Goal: Information Seeking & Learning: Learn about a topic

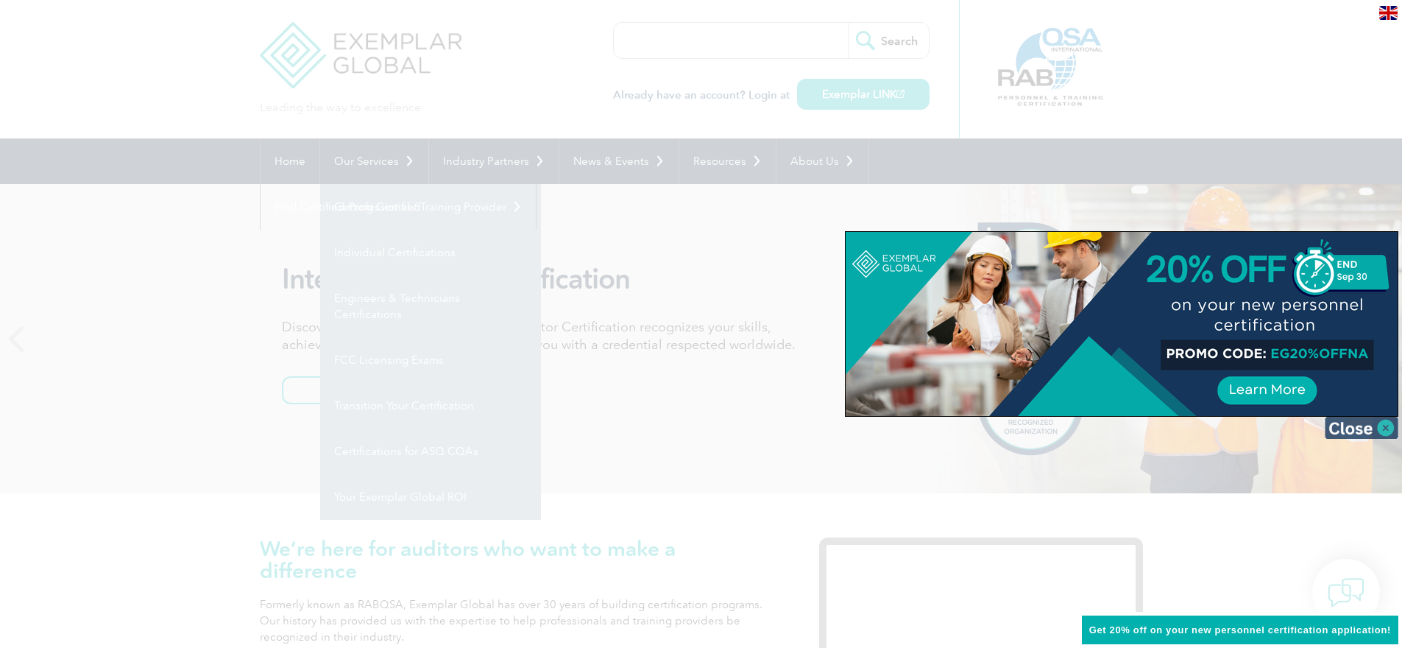
click at [1361, 433] on img at bounding box center [1362, 427] width 74 height 22
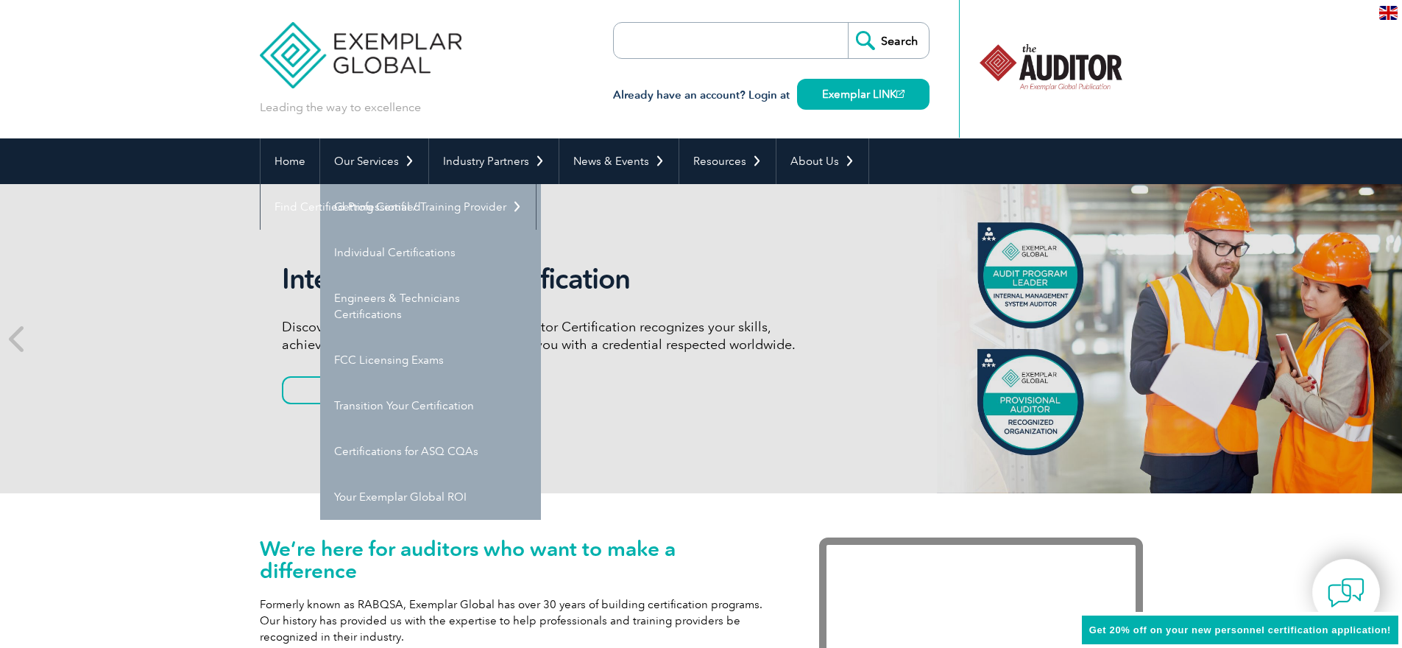
click at [712, 42] on input "search" at bounding box center [698, 40] width 155 height 35
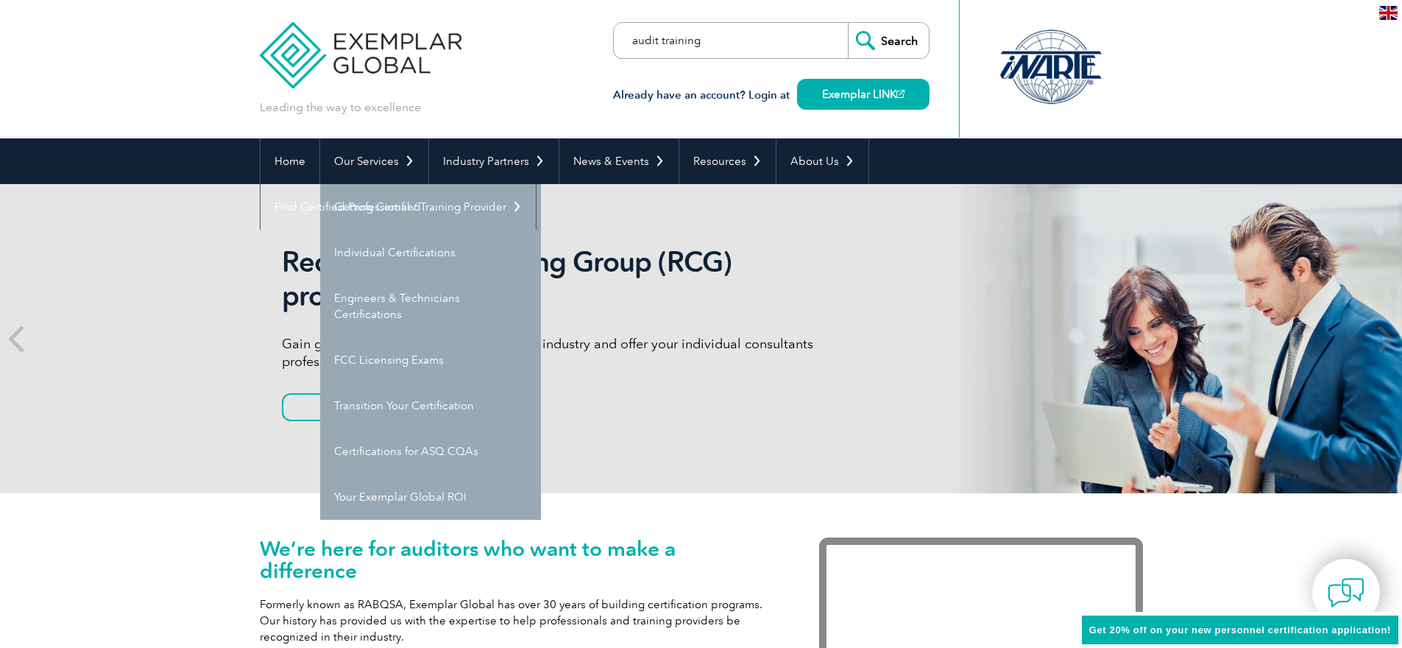
type input "audit training"
click at [848, 23] on input "Search" at bounding box center [888, 40] width 81 height 35
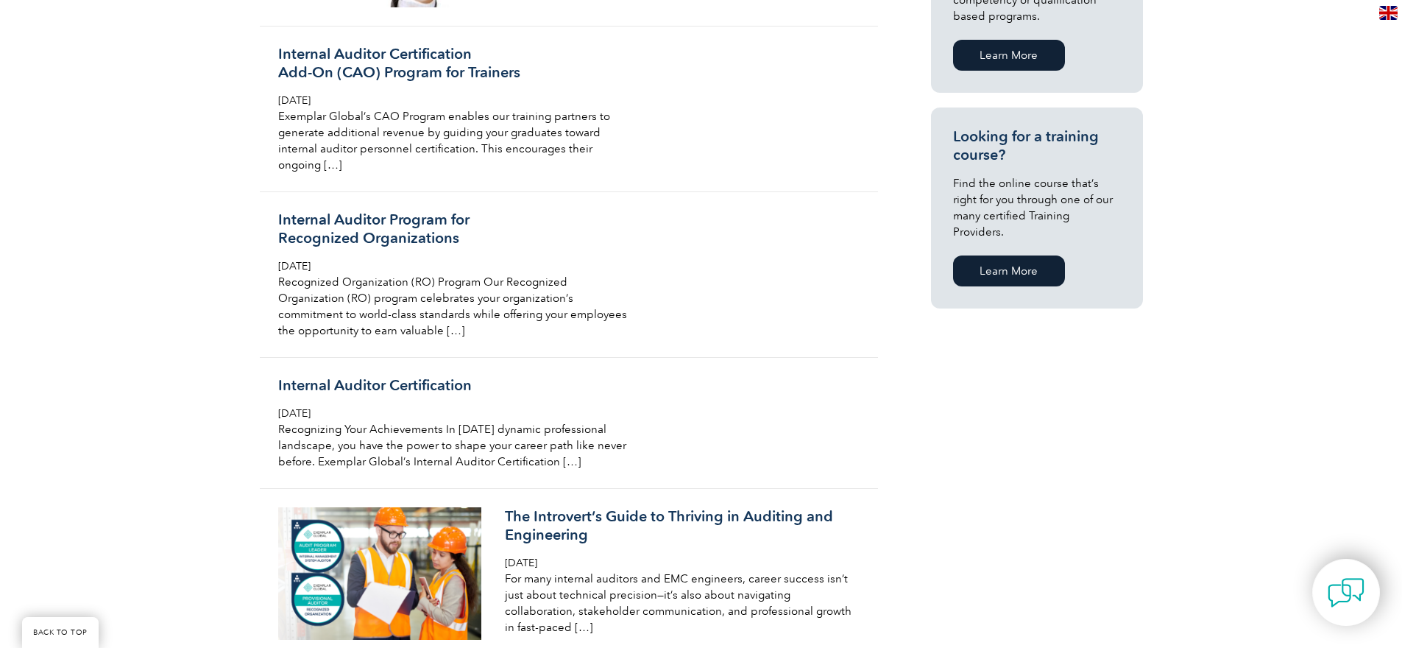
scroll to position [937, 0]
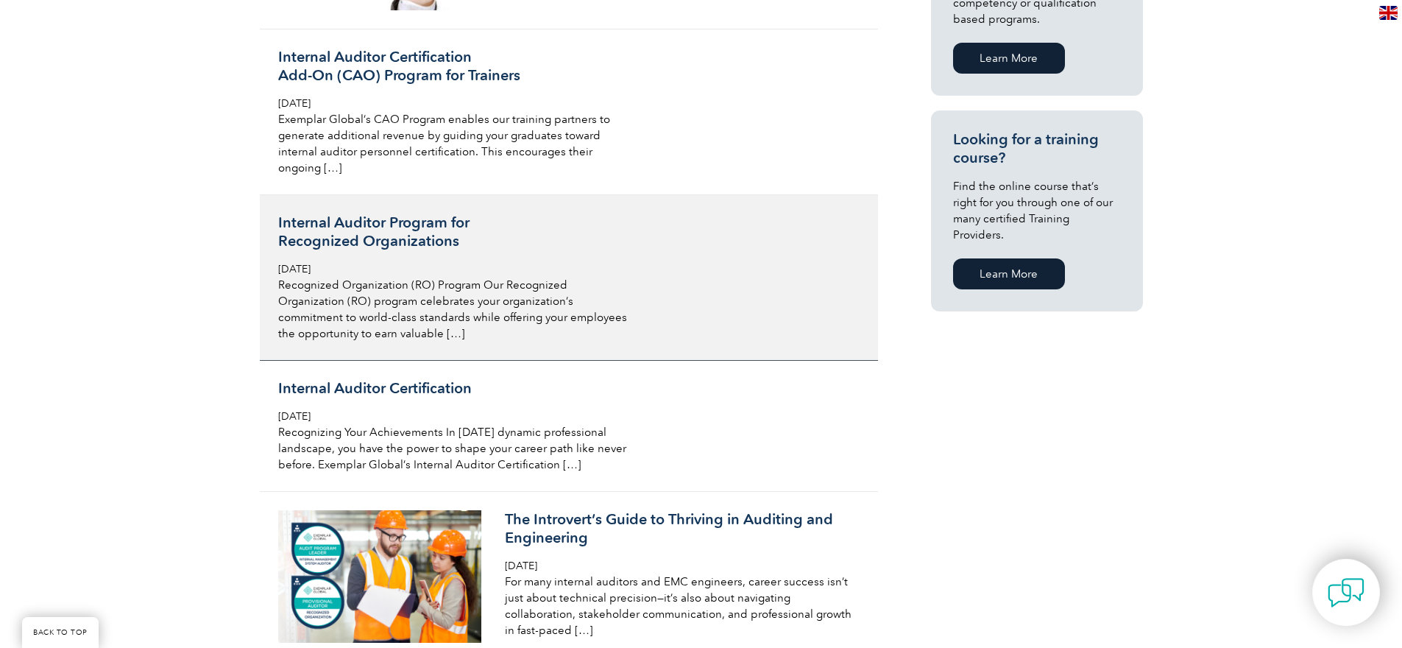
click at [361, 213] on h3 "Internal Auditor Program for Recognized Organizations" at bounding box center [452, 231] width 349 height 37
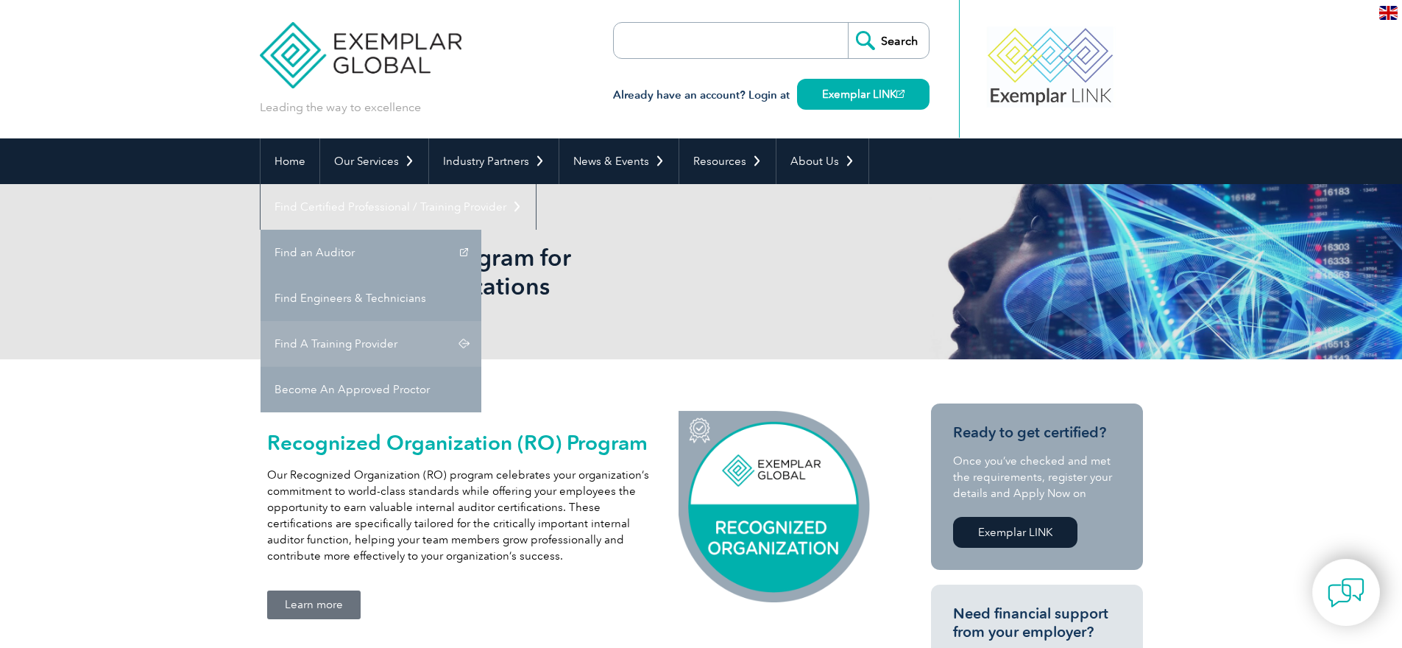
click at [481, 321] on link "Find A Training Provider" at bounding box center [370, 344] width 221 height 46
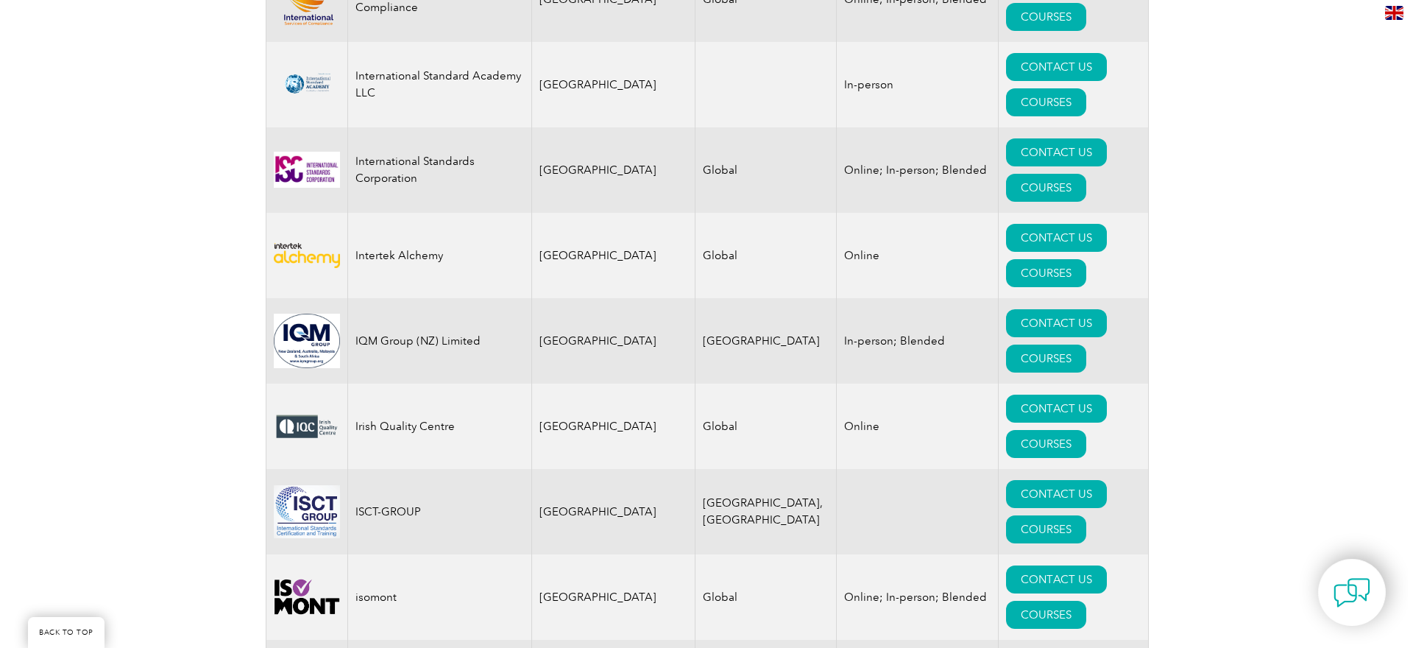
scroll to position [11686, 0]
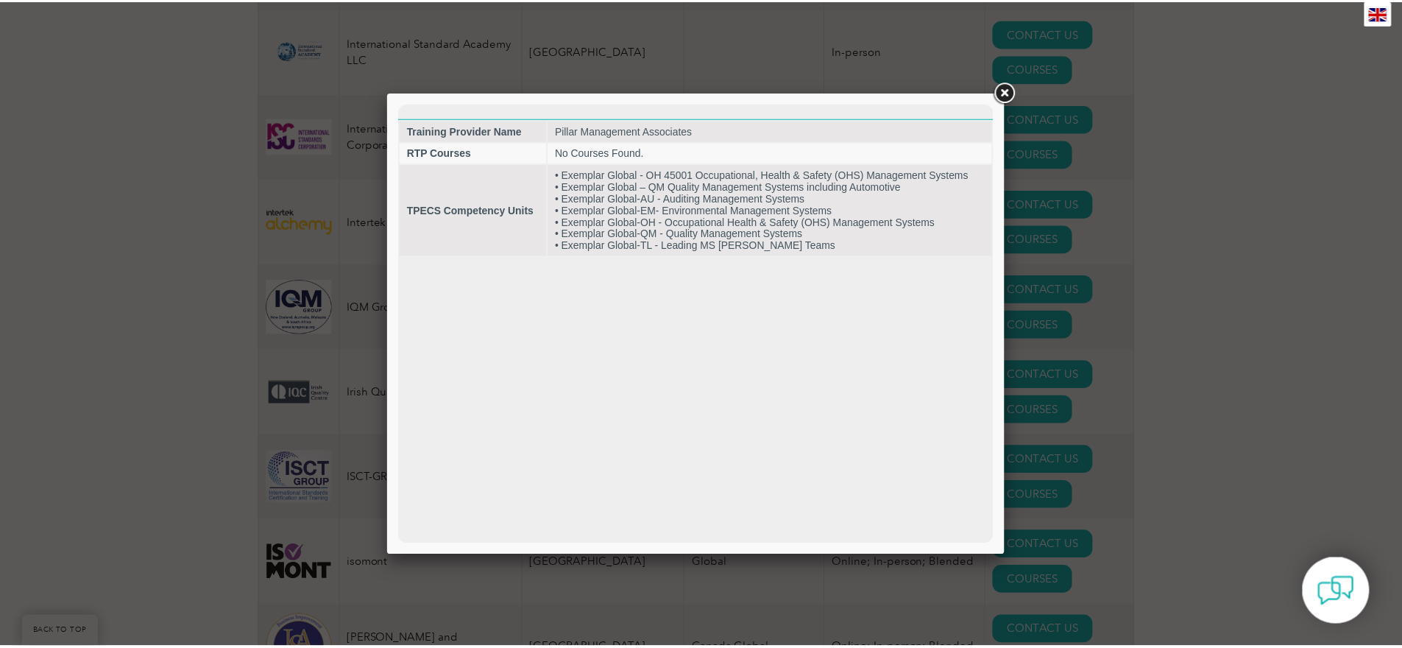
scroll to position [0, 0]
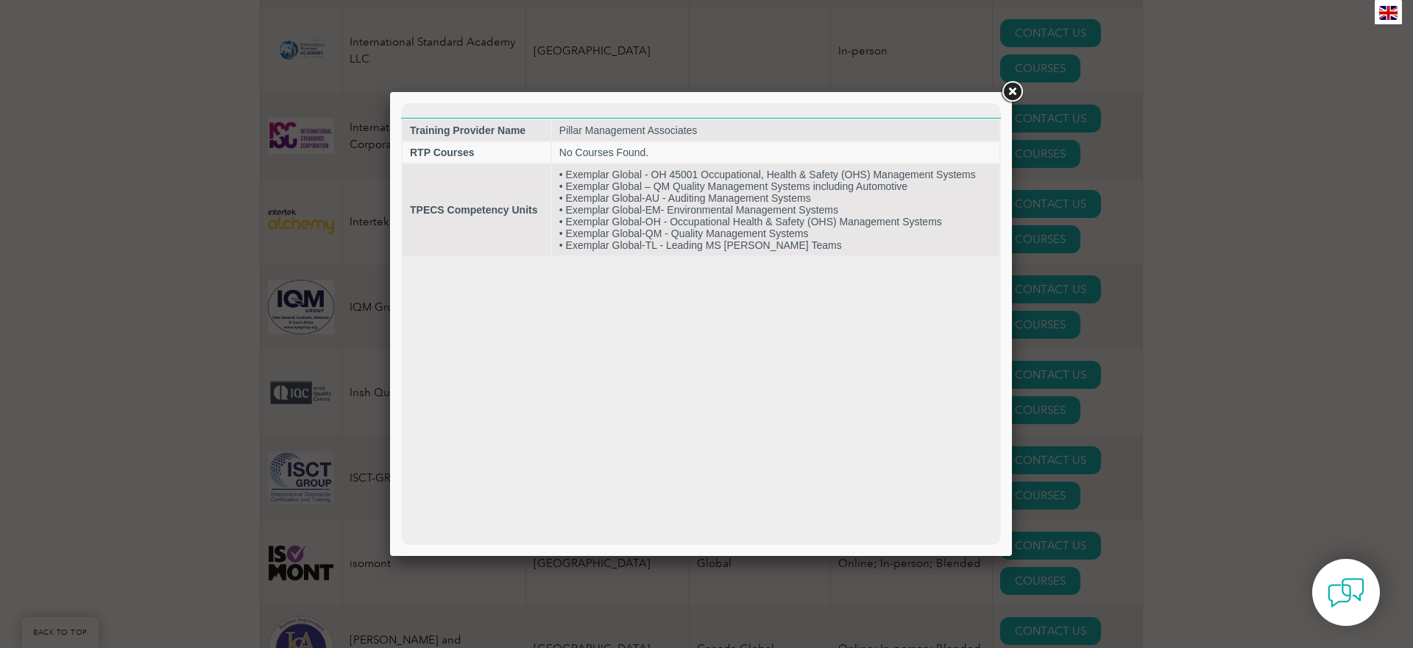
click at [1008, 100] on link at bounding box center [1012, 92] width 26 height 26
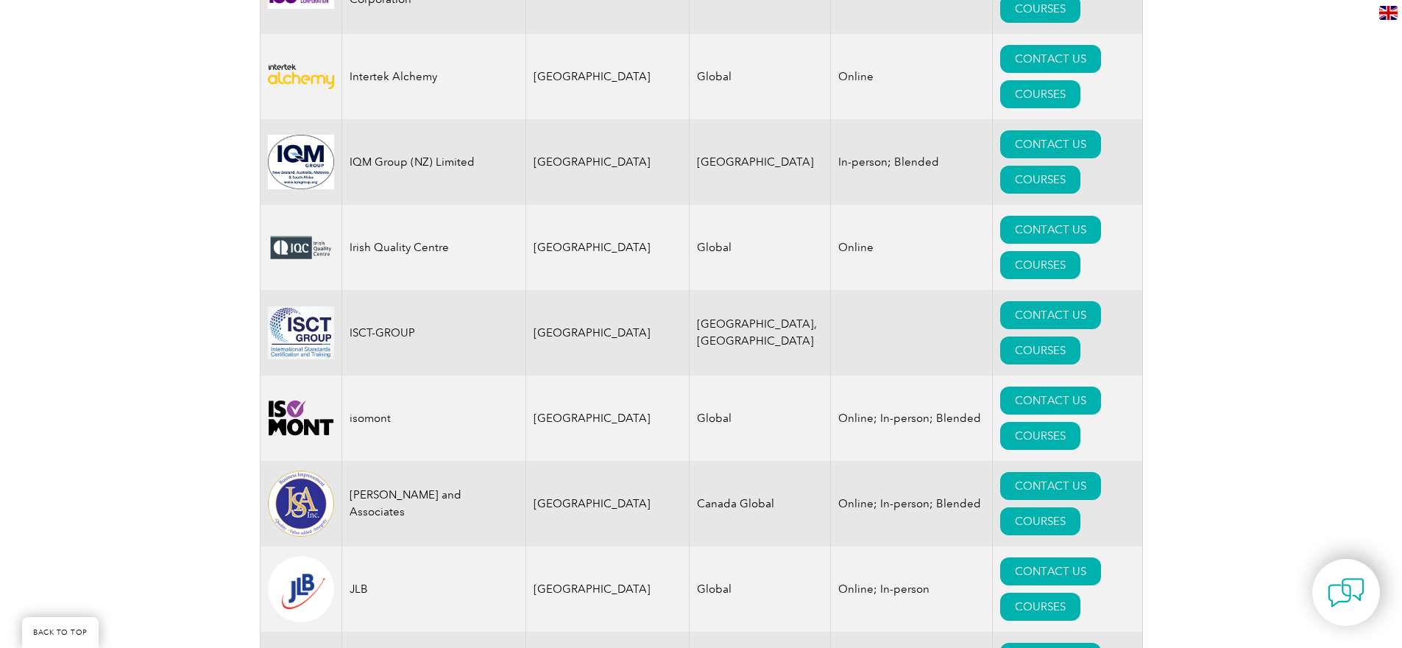
scroll to position [11843, 0]
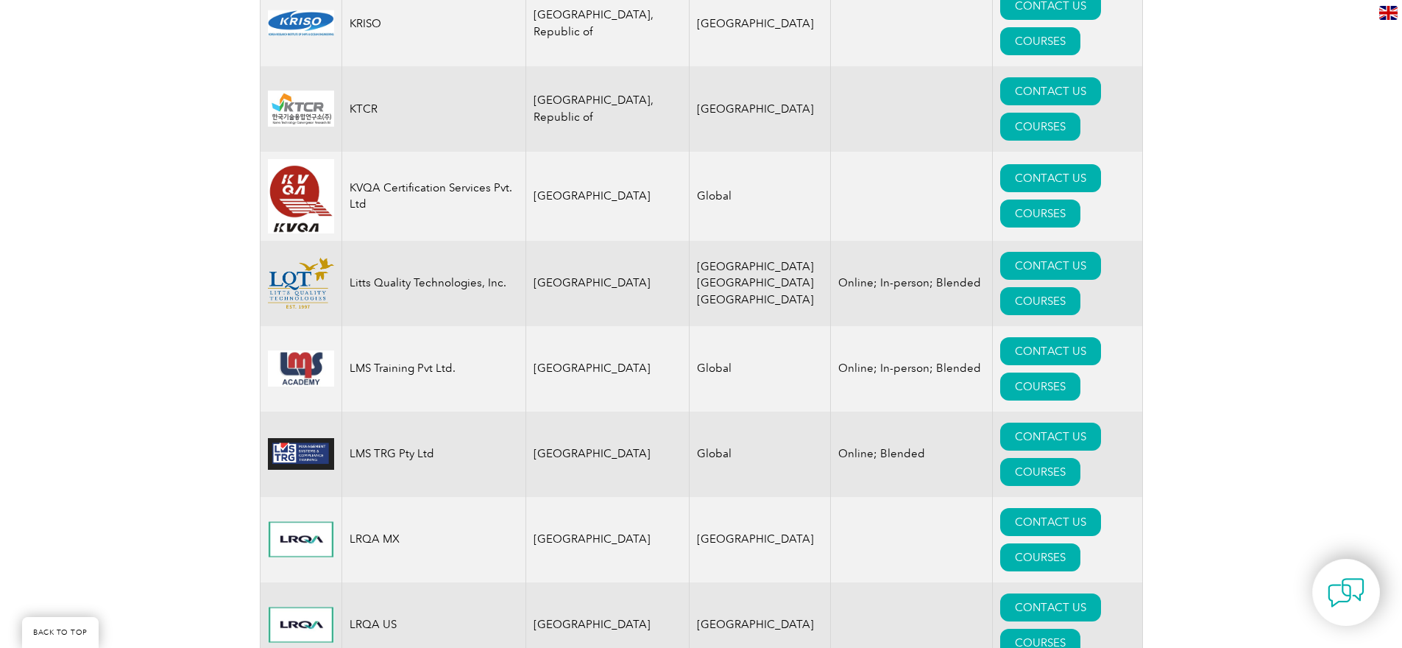
scroll to position [13100, 0]
